Goal: Task Accomplishment & Management: Manage account settings

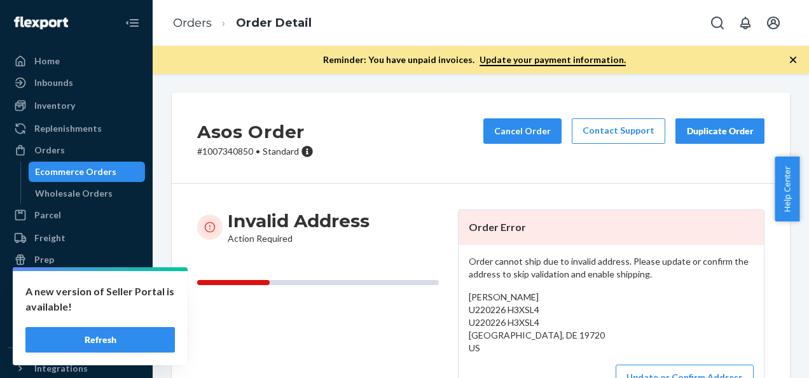
scroll to position [64, 0]
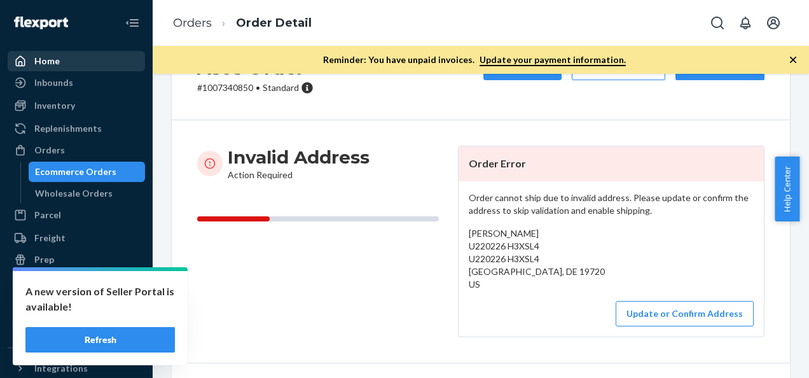
click at [44, 55] on div "Home" at bounding box center [46, 61] width 25 height 13
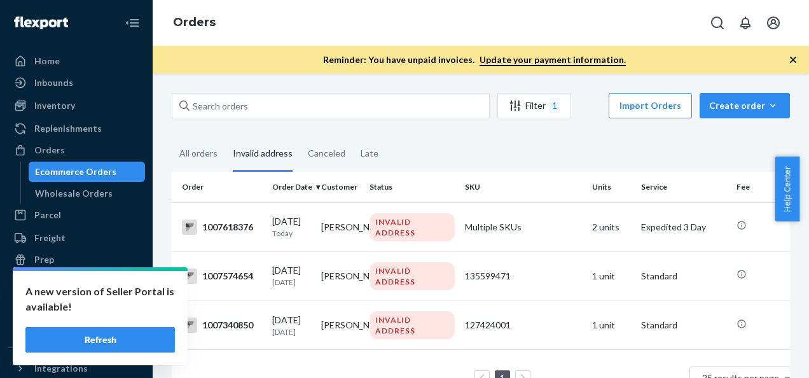
click at [113, 346] on button "Refresh" at bounding box center [99, 339] width 149 height 25
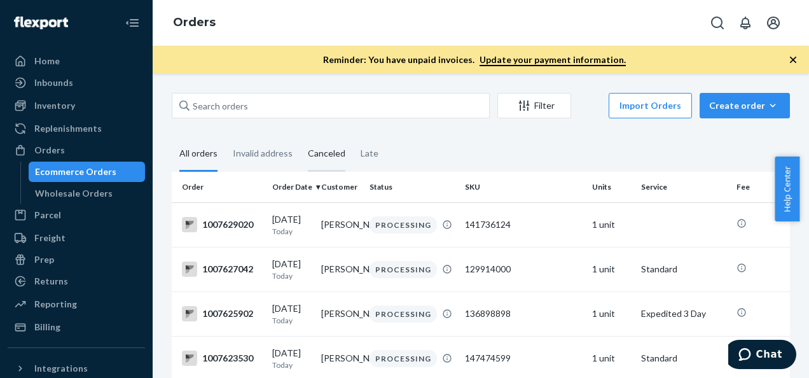
click at [327, 154] on div "Canceled" at bounding box center [327, 154] width 38 height 35
click at [300, 137] on input "Canceled" at bounding box center [300, 137] width 0 height 0
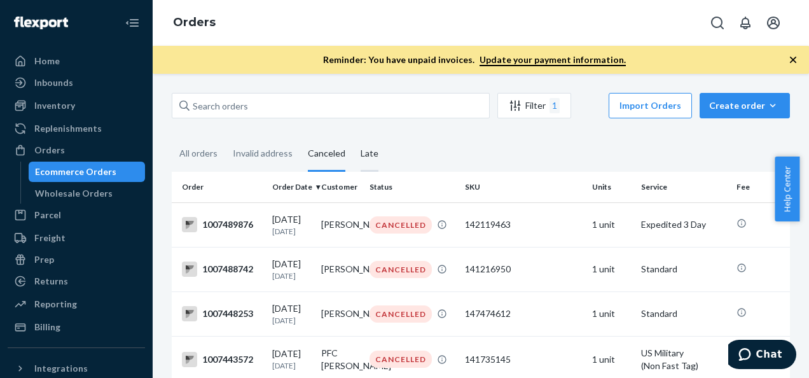
click at [366, 152] on div "Late" at bounding box center [369, 154] width 18 height 35
click at [353, 137] on input "Late" at bounding box center [353, 137] width 0 height 0
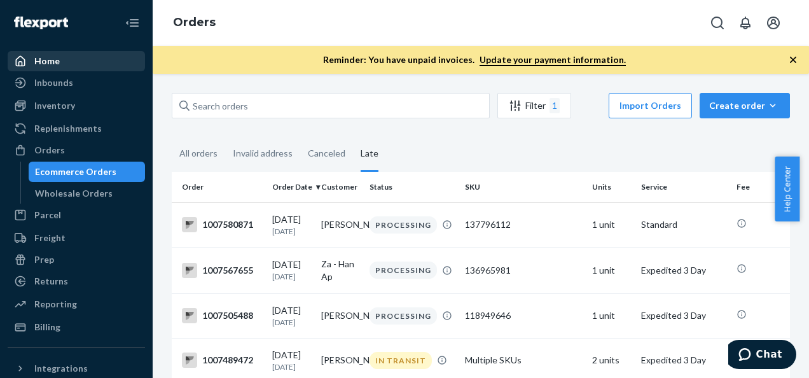
click at [44, 60] on div "Home" at bounding box center [46, 61] width 25 height 13
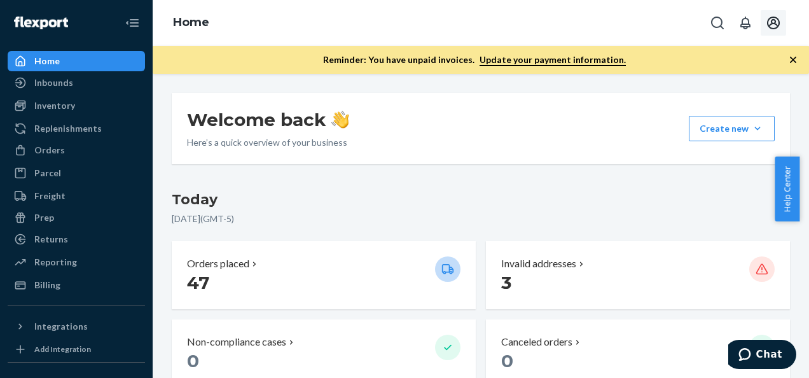
click at [772, 21] on icon "Open account menu" at bounding box center [772, 22] width 15 height 15
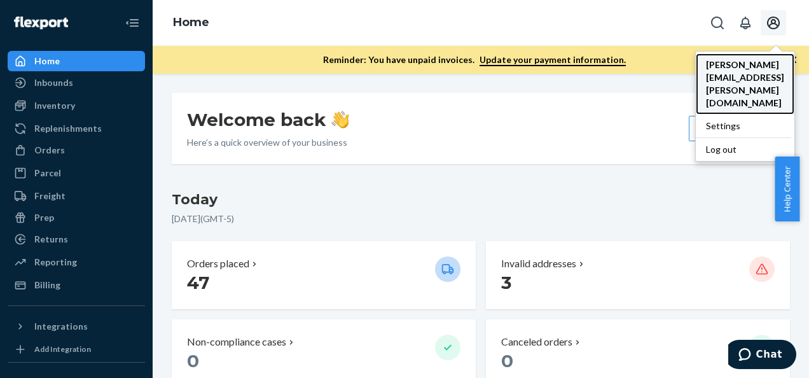
click at [723, 67] on span "[PERSON_NAME][EMAIL_ADDRESS][PERSON_NAME][DOMAIN_NAME]" at bounding box center [745, 83] width 78 height 51
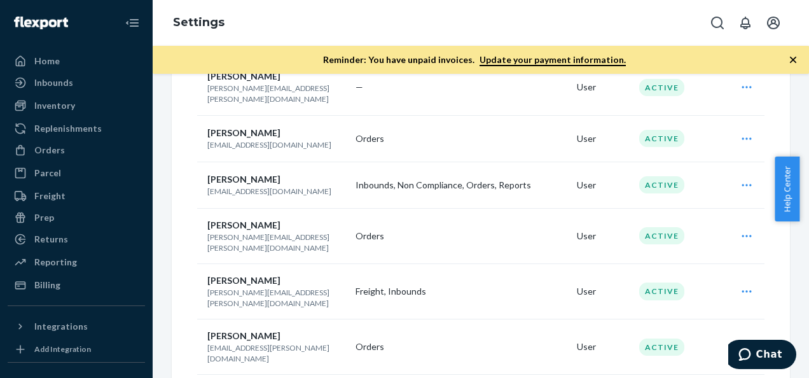
scroll to position [604, 0]
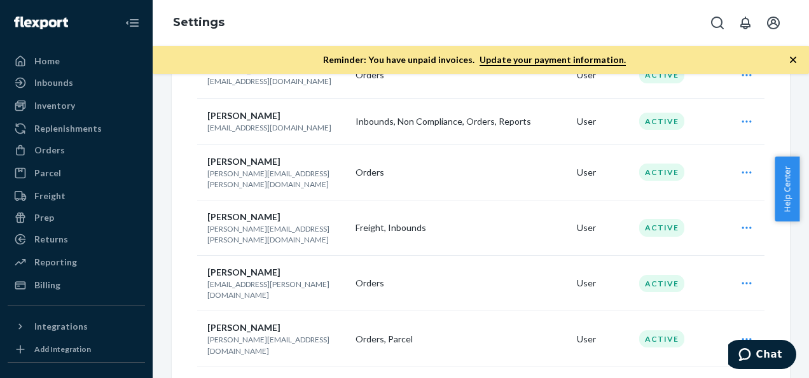
click at [740, 332] on icon "Open user actions" at bounding box center [746, 338] width 13 height 13
click at [650, 366] on span "Edit" at bounding box center [687, 370] width 79 height 9
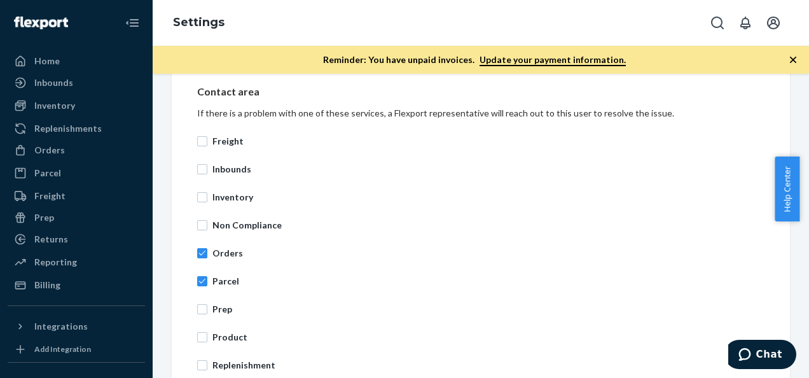
scroll to position [445, 0]
click at [200, 250] on input "Orders" at bounding box center [202, 252] width 10 height 10
checkbox input "false"
drag, startPoint x: 205, startPoint y: 283, endPoint x: 450, endPoint y: 258, distance: 246.6
click at [207, 283] on label "Parcel" at bounding box center [480, 279] width 567 height 13
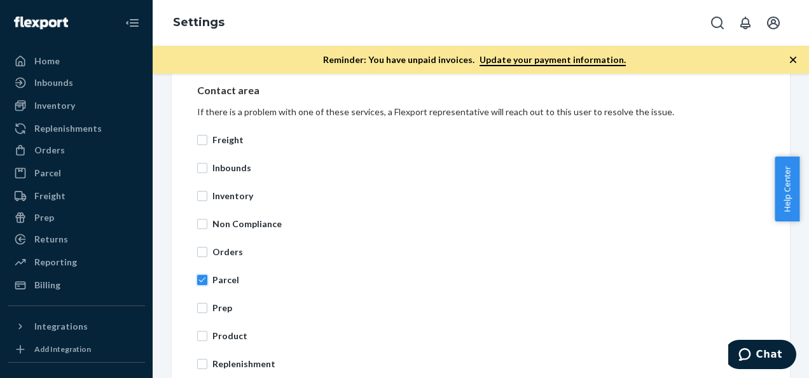
click at [207, 283] on input "Parcel" at bounding box center [202, 280] width 10 height 10
checkbox input "false"
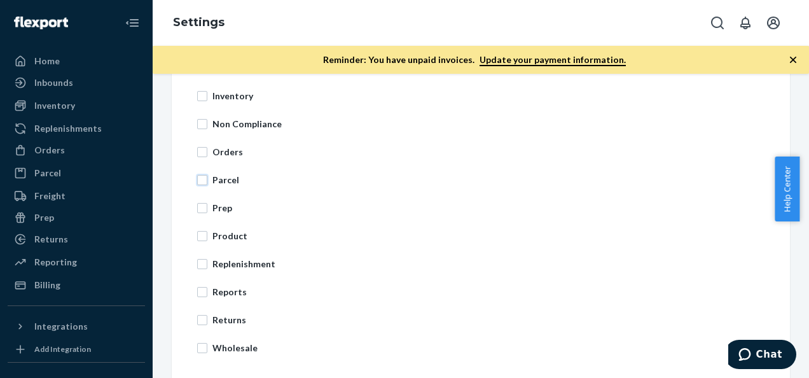
scroll to position [602, 0]
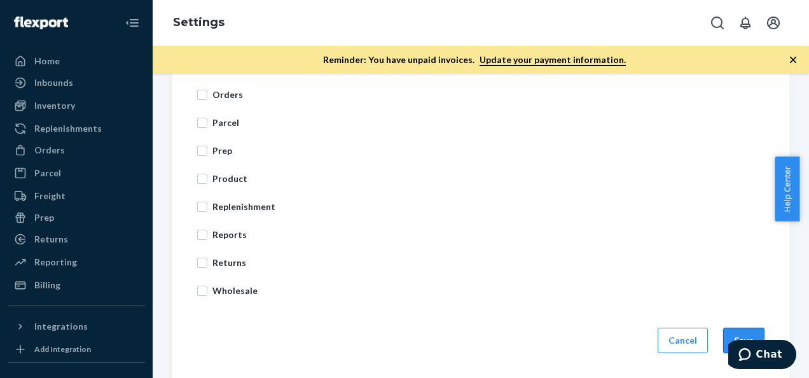
click at [725, 331] on button "Save" at bounding box center [743, 339] width 41 height 25
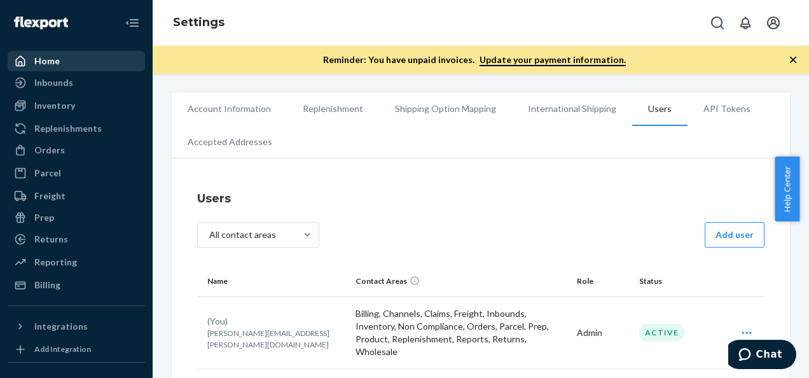
click at [36, 63] on div "Home" at bounding box center [46, 61] width 25 height 13
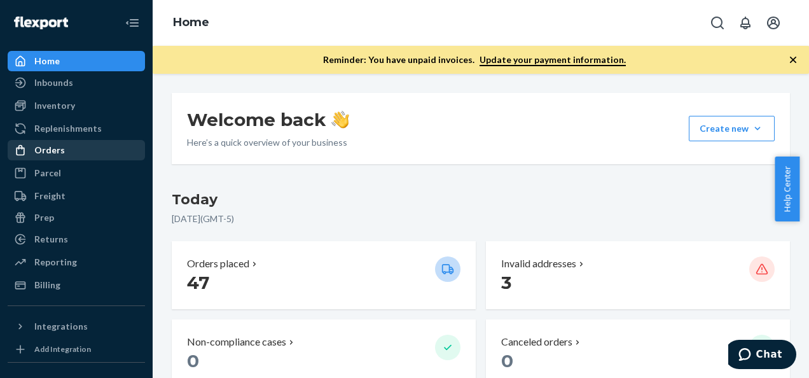
click at [56, 150] on div "Orders" at bounding box center [49, 150] width 31 height 13
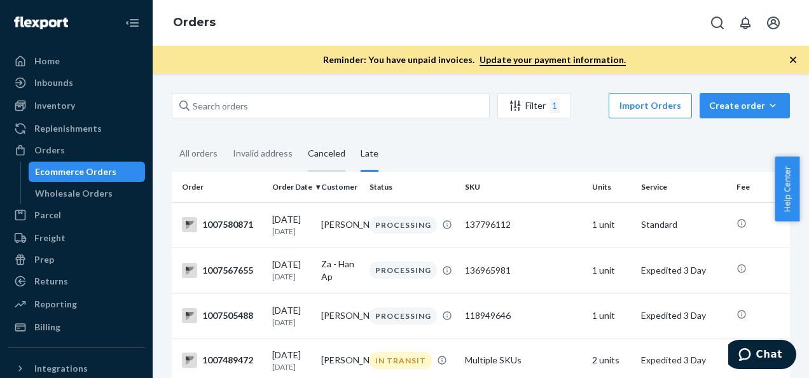
click at [319, 154] on div "Canceled" at bounding box center [327, 154] width 38 height 35
click at [300, 137] on input "Canceled" at bounding box center [300, 137] width 0 height 0
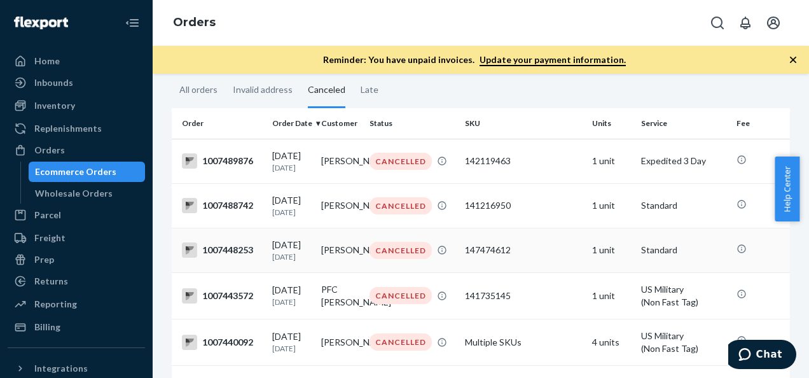
scroll to position [127, 0]
